Goal: Task Accomplishment & Management: Use online tool/utility

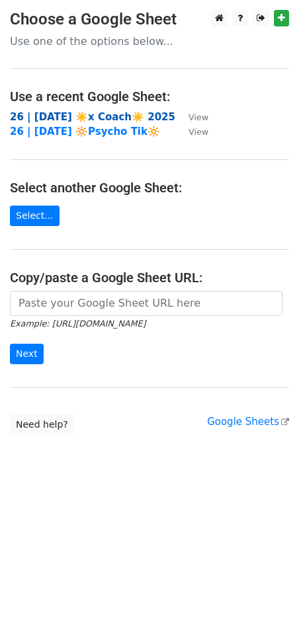
click at [79, 114] on strong "26 | [DATE] ☀️x Coach☀️ 2025" at bounding box center [92, 117] width 165 height 12
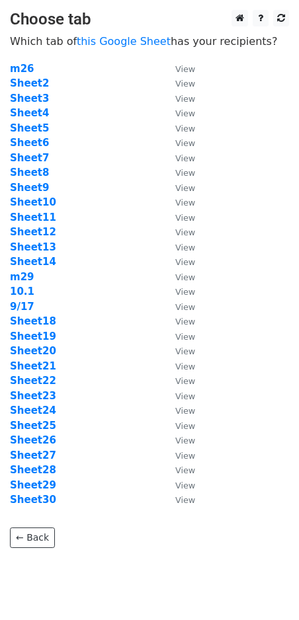
click at [32, 106] on td "Sheet4" at bounding box center [86, 113] width 152 height 15
click at [32, 109] on strong "Sheet4" at bounding box center [29, 113] width 39 height 12
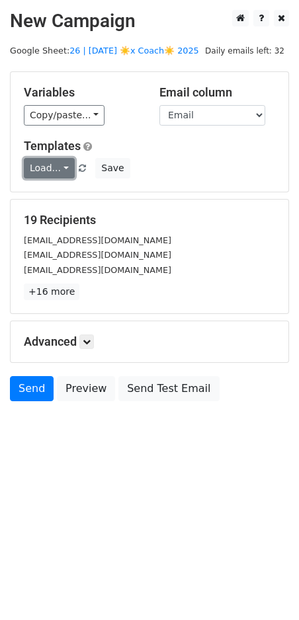
click at [42, 160] on link "Load..." at bounding box center [49, 168] width 51 height 20
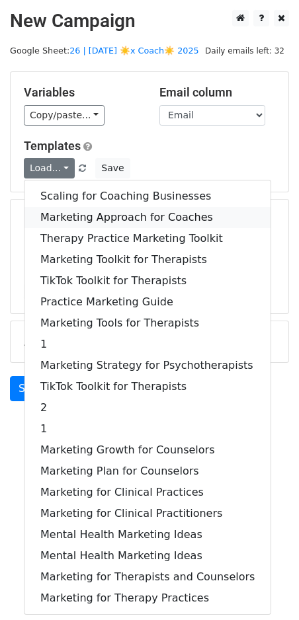
click at [88, 207] on link "Marketing Approach for Coaches" at bounding box center [147, 217] width 246 height 21
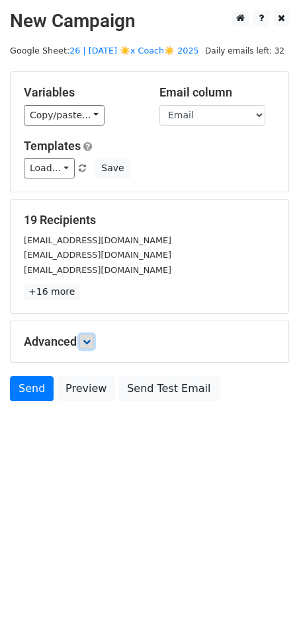
click at [89, 338] on icon at bounding box center [87, 342] width 8 height 8
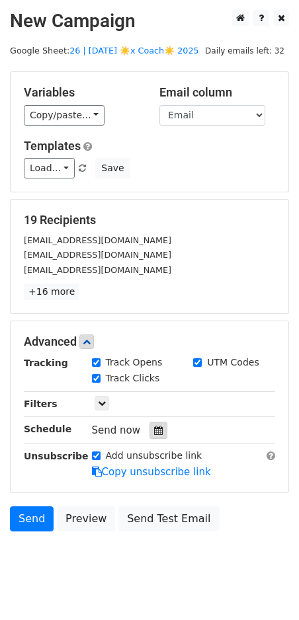
click at [154, 428] on icon at bounding box center [158, 429] width 9 height 9
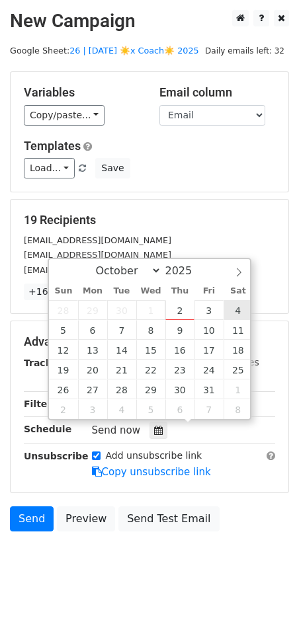
type input "2025-10-04 12:00"
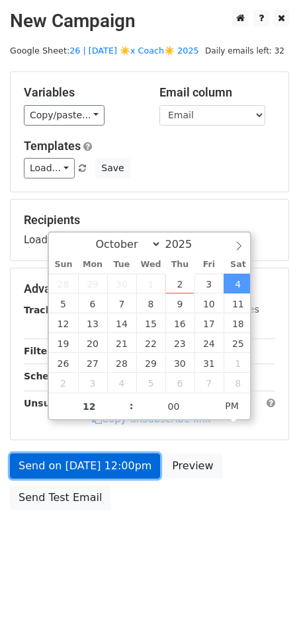
click at [125, 460] on link "Send on Oct 4 at 12:00pm" at bounding box center [85, 465] width 150 height 25
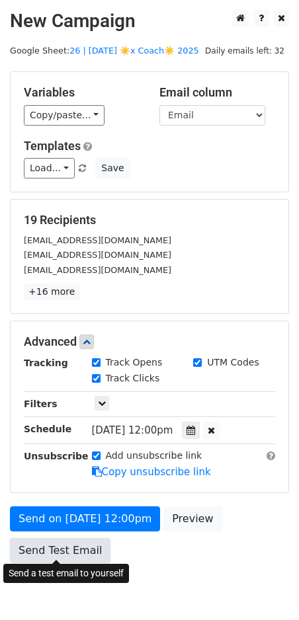
click at [62, 552] on link "Send Test Email" at bounding box center [60, 550] width 100 height 25
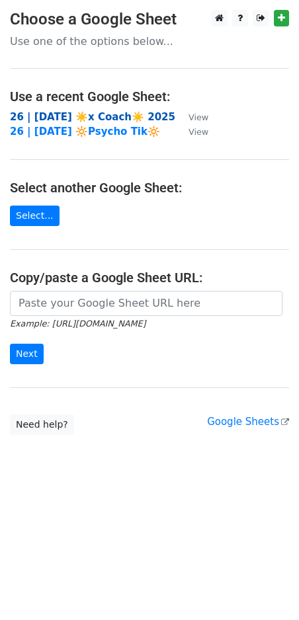
click at [81, 118] on strong "26 | SEP 17 ☀️x Coach☀️ 2025" at bounding box center [92, 117] width 165 height 12
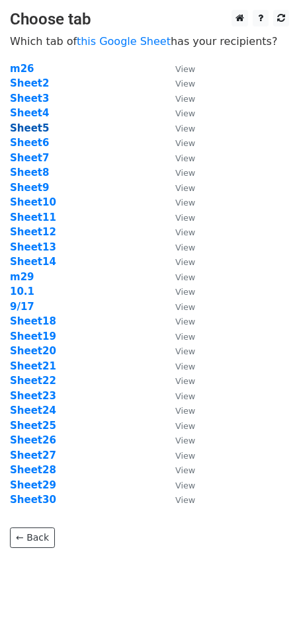
click at [24, 122] on strong "Sheet5" at bounding box center [29, 128] width 39 height 12
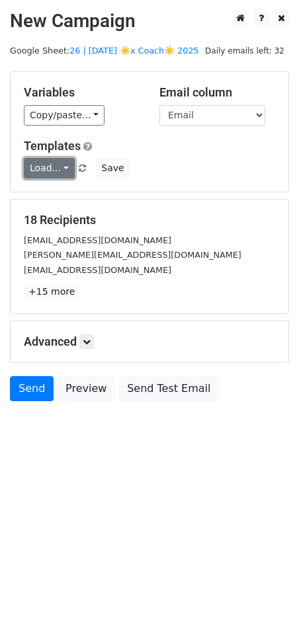
click at [48, 168] on link "Load..." at bounding box center [49, 168] width 51 height 20
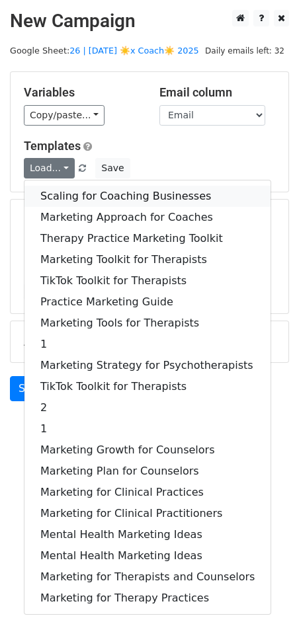
click at [81, 187] on link "Scaling for Coaching Businesses" at bounding box center [147, 196] width 246 height 21
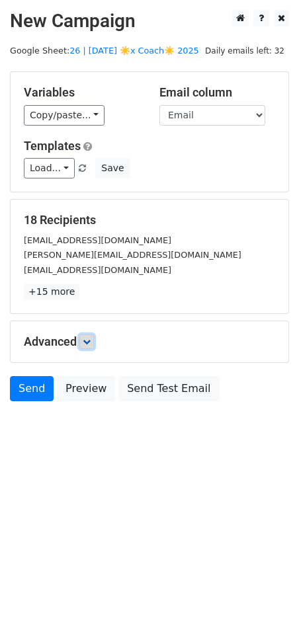
click at [94, 341] on link at bounding box center [86, 341] width 15 height 15
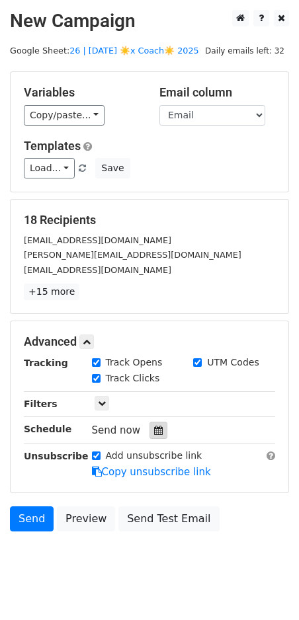
click at [155, 425] on icon at bounding box center [158, 429] width 9 height 9
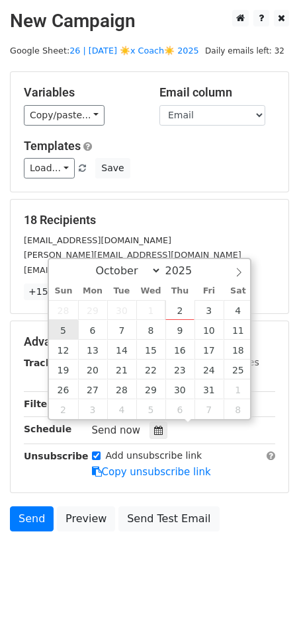
type input "[DATE] 12:00"
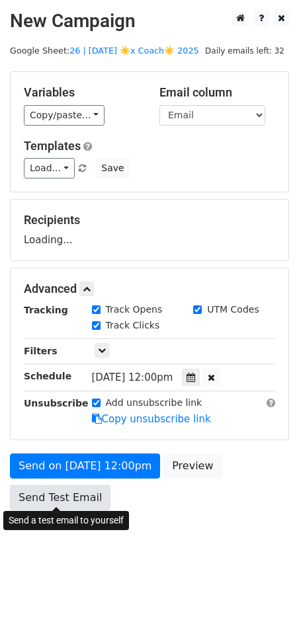
click at [66, 485] on link "Send Test Email" at bounding box center [60, 497] width 100 height 25
